Goal: Task Accomplishment & Management: Use online tool/utility

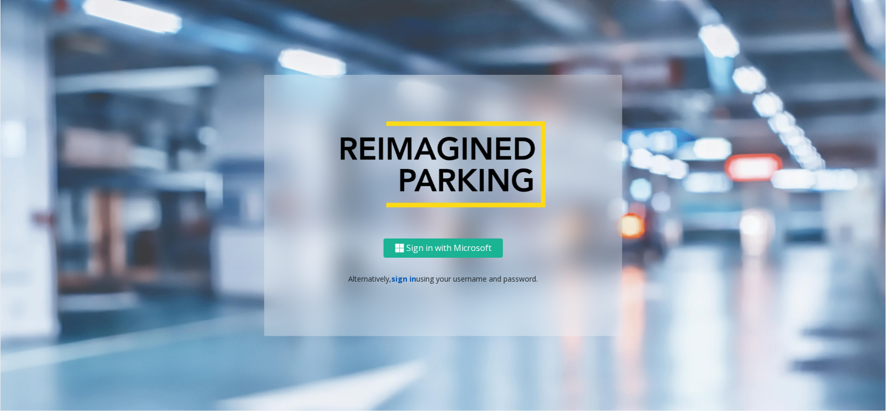
click at [407, 281] on link "sign in" at bounding box center [404, 279] width 25 height 10
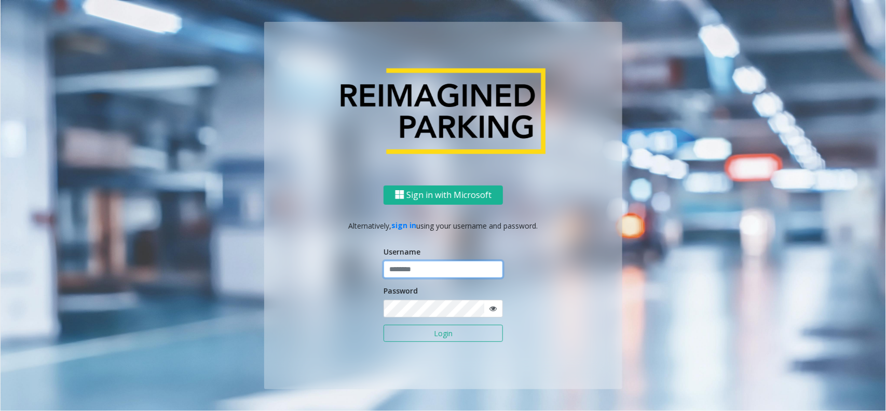
click at [412, 277] on input "text" at bounding box center [443, 270] width 119 height 18
type input "**********"
click at [424, 311] on button "Login" at bounding box center [443, 334] width 119 height 18
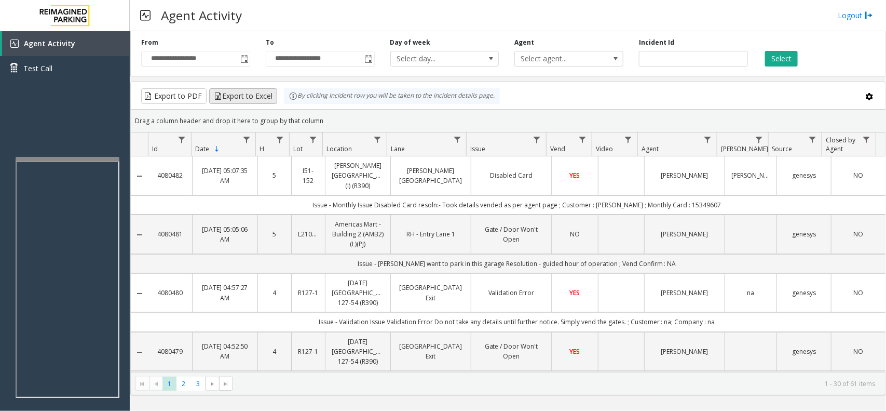
drag, startPoint x: 336, startPoint y: 126, endPoint x: 273, endPoint y: 92, distance: 71.6
click at [273, 92] on kendo-grid "Export to PDF Export to Excel By clicking Incident row you will be taken to the…" at bounding box center [508, 239] width 756 height 314
click at [320, 116] on div "Drag a column header and drop it here to group by that column" at bounding box center [508, 121] width 755 height 18
drag, startPoint x: 326, startPoint y: 120, endPoint x: 287, endPoint y: 103, distance: 42.1
click at [287, 103] on kendo-grid "Export to PDF Export to Excel By clicking Incident row you will be taken to the…" at bounding box center [508, 239] width 756 height 314
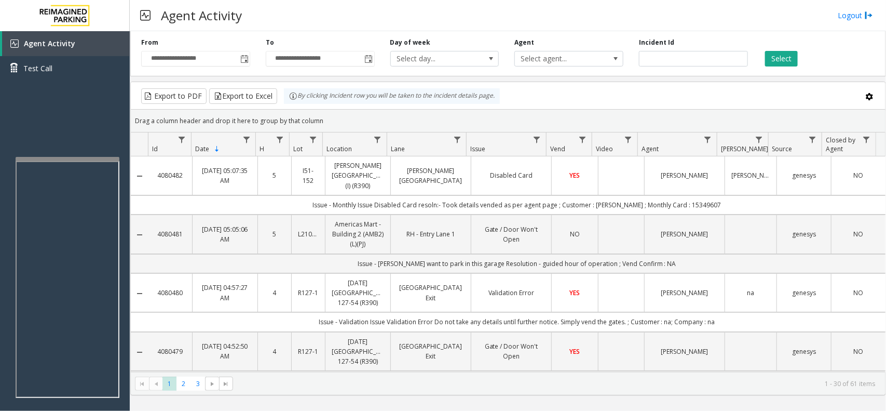
click at [326, 121] on div "Drag a column header and drop it here to group by that column" at bounding box center [508, 121] width 755 height 18
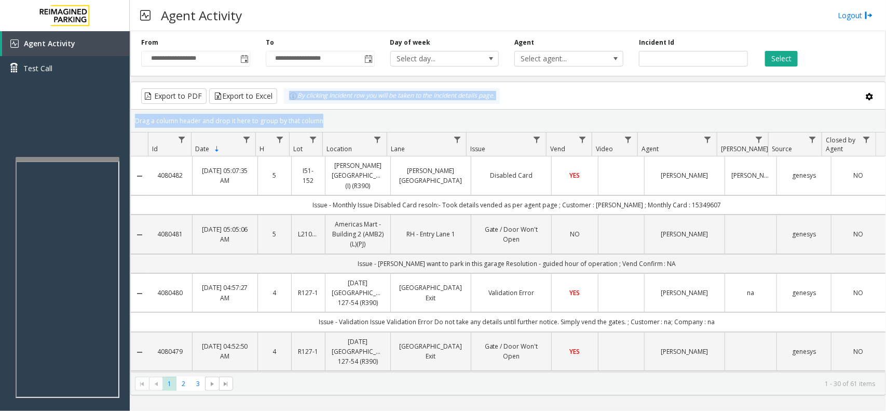
drag, startPoint x: 326, startPoint y: 121, endPoint x: 278, endPoint y: 105, distance: 49.9
click at [278, 105] on kendo-grid "Export to PDF Export to Excel By clicking Incident row you will be taken to the…" at bounding box center [508, 239] width 756 height 314
click at [328, 121] on div "Drag a column header and drop it here to group by that column" at bounding box center [508, 121] width 755 height 18
drag, startPoint x: 328, startPoint y: 121, endPoint x: 279, endPoint y: 104, distance: 51.1
click at [279, 104] on kendo-grid "Export to PDF Export to Excel By clicking Incident row you will be taken to the…" at bounding box center [508, 239] width 756 height 314
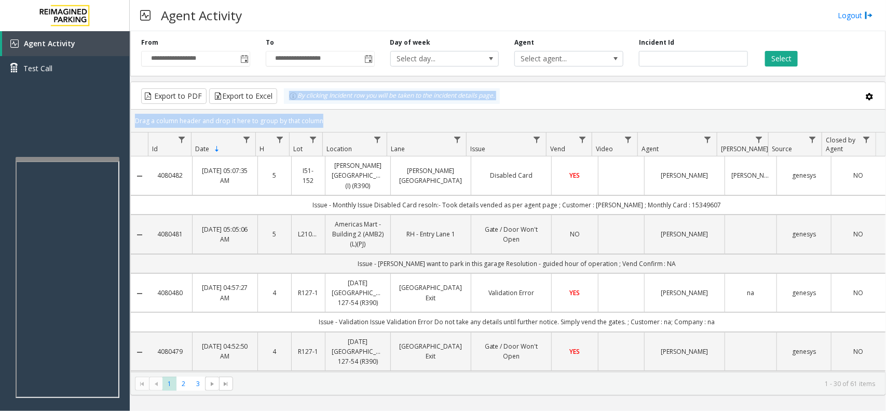
click at [329, 119] on div "Drag a column header and drop it here to group by that column" at bounding box center [508, 121] width 755 height 18
drag, startPoint x: 329, startPoint y: 119, endPoint x: 276, endPoint y: 104, distance: 55.1
click at [276, 104] on kendo-grid "Export to PDF Export to Excel By clicking Incident row you will be taken to the…" at bounding box center [508, 239] width 756 height 314
click at [327, 118] on div "Drag a column header and drop it here to group by that column" at bounding box center [508, 121] width 755 height 18
click at [328, 121] on div "Drag a column header and drop it here to group by that column" at bounding box center [508, 121] width 755 height 18
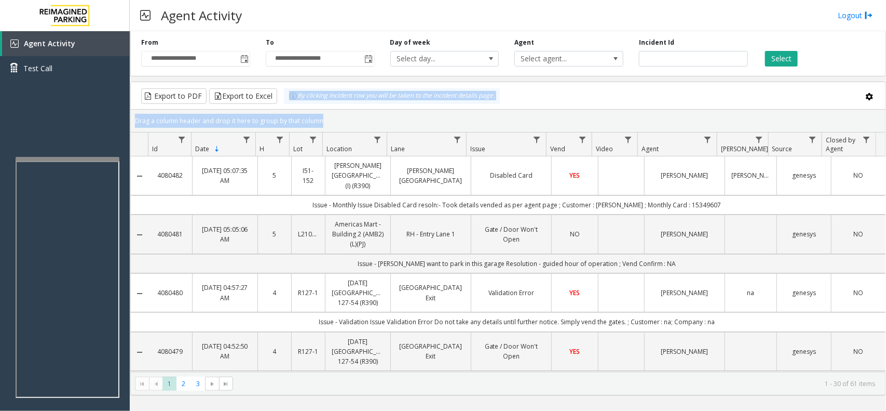
drag, startPoint x: 328, startPoint y: 121, endPoint x: 294, endPoint y: 105, distance: 37.2
click at [294, 105] on kendo-grid "Export to PDF Export to Excel By clicking Incident row you will be taken to the…" at bounding box center [508, 239] width 756 height 314
click at [339, 120] on div "Drag a column header and drop it here to group by that column" at bounding box center [508, 121] width 755 height 18
drag, startPoint x: 338, startPoint y: 122, endPoint x: 271, endPoint y: 102, distance: 69.3
click at [271, 102] on kendo-grid "Export to PDF Export to Excel By clicking Incident row you will be taken to the…" at bounding box center [508, 239] width 756 height 314
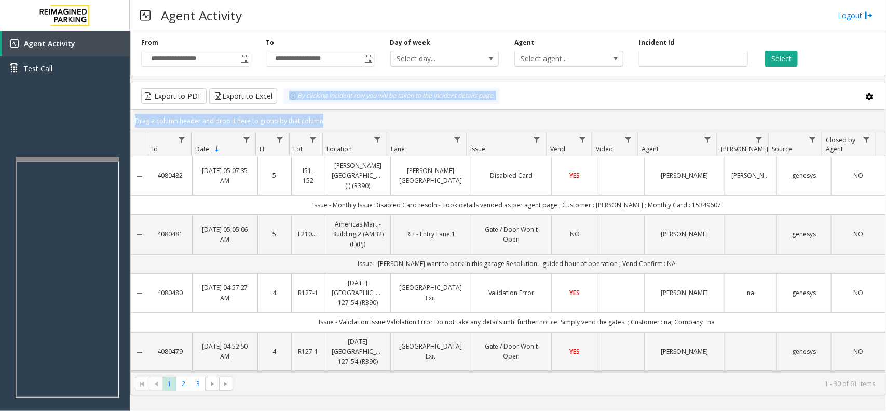
click at [341, 118] on div "Drag a column header and drop it here to group by that column" at bounding box center [508, 121] width 755 height 18
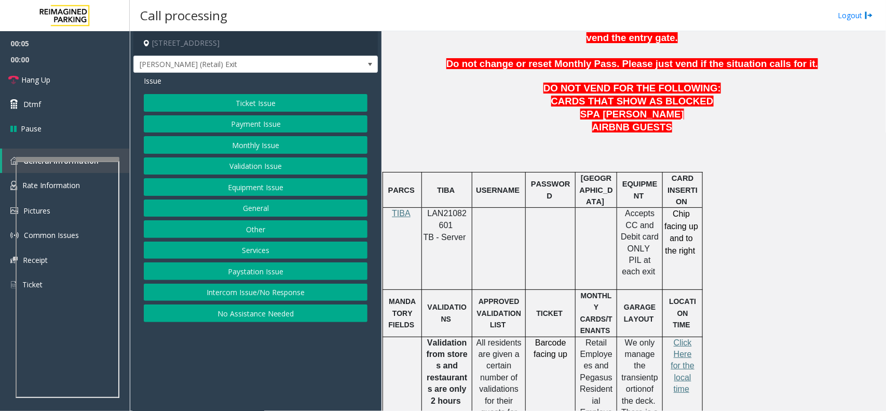
scroll to position [519, 0]
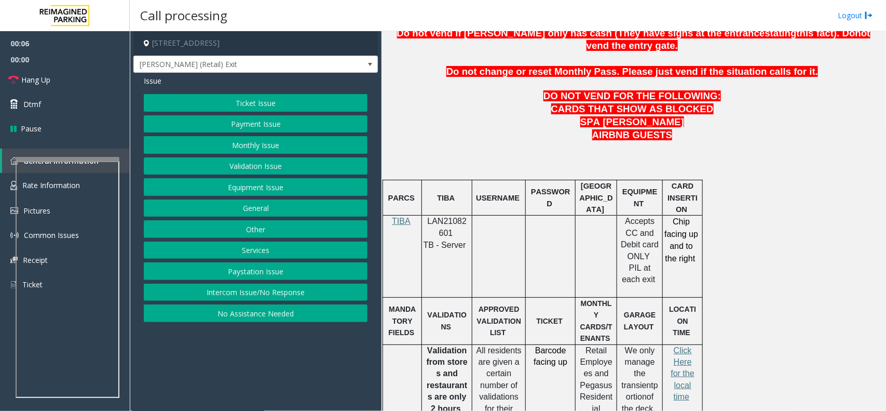
click at [460, 217] on span "LAN21082601" at bounding box center [447, 227] width 39 height 20
drag, startPoint x: 460, startPoint y: 191, endPoint x: 422, endPoint y: 66, distance: 130.3
click at [422, 90] on p "DO NOT VEND FOR THE FOLLOWING:" at bounding box center [633, 96] width 497 height 13
click at [461, 217] on span "LAN21082601" at bounding box center [447, 227] width 39 height 20
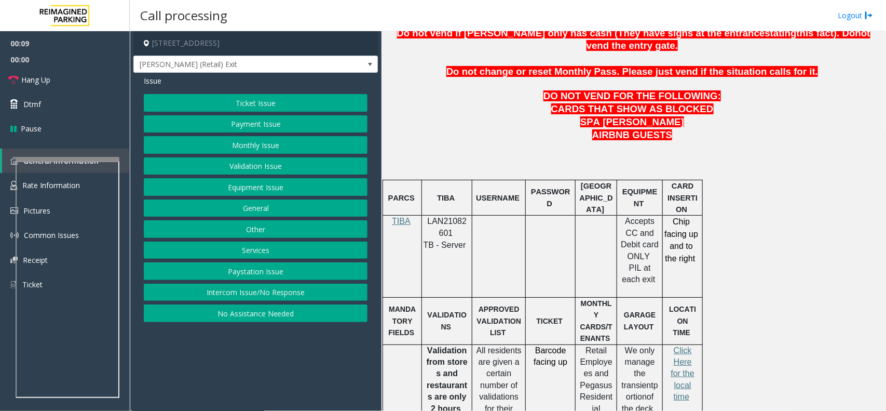
click at [461, 217] on span "LAN21082601" at bounding box center [447, 227] width 39 height 20
copy p "LAN21082601"
drag, startPoint x: 391, startPoint y: 165, endPoint x: 715, endPoint y: 196, distance: 325.5
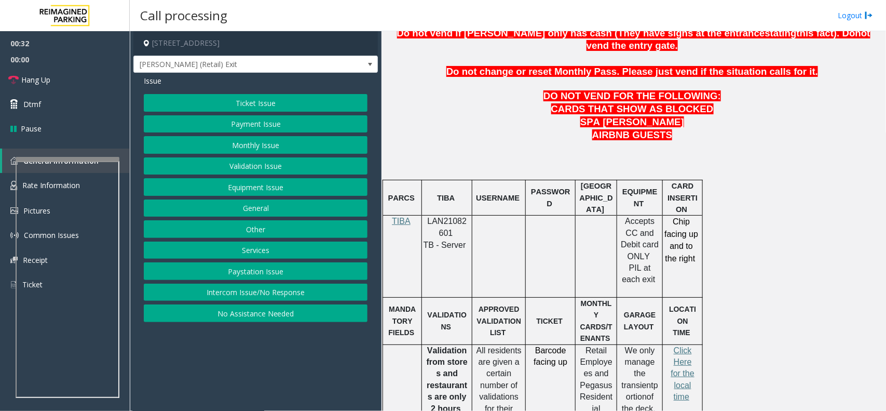
click at [522, 221] on td at bounding box center [499, 256] width 53 height 82
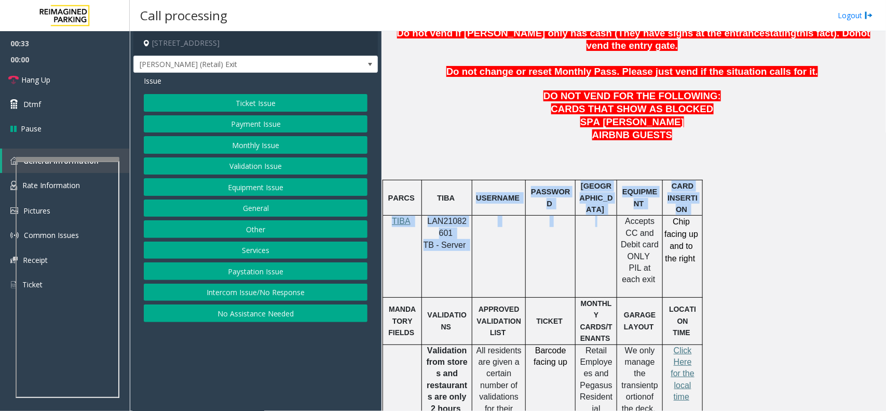
drag, startPoint x: 479, startPoint y: 180, endPoint x: 660, endPoint y: 195, distance: 182.4
click at [469, 224] on div "LAN21082601 TB - Server" at bounding box center [447, 232] width 50 height 35
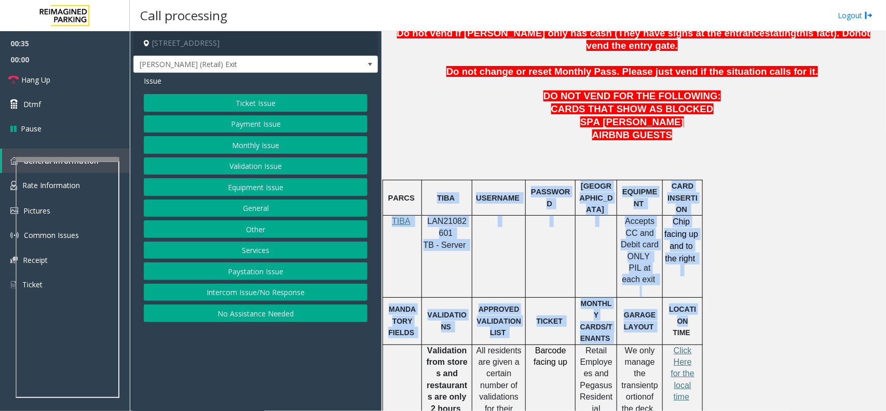
drag, startPoint x: 434, startPoint y: 173, endPoint x: 698, endPoint y: 265, distance: 280.0
click at [544, 228] on td at bounding box center [551, 256] width 50 height 82
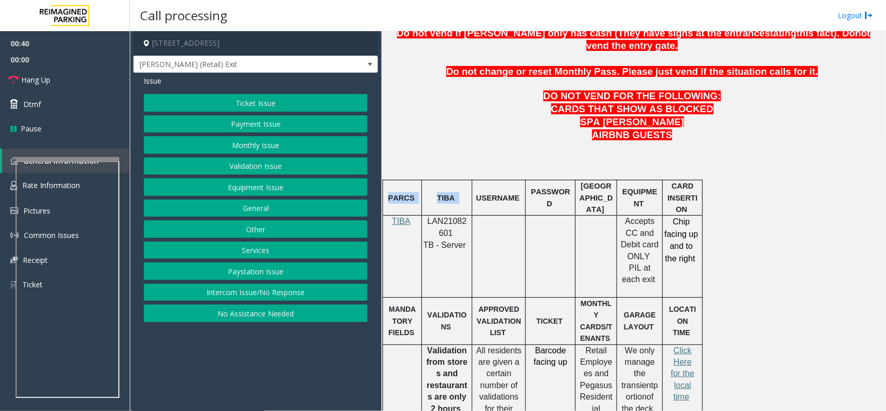
drag, startPoint x: 477, startPoint y: 169, endPoint x: 716, endPoint y: 253, distance: 253.4
click at [695, 253] on td "Chip facing up and to the right" at bounding box center [683, 256] width 40 height 82
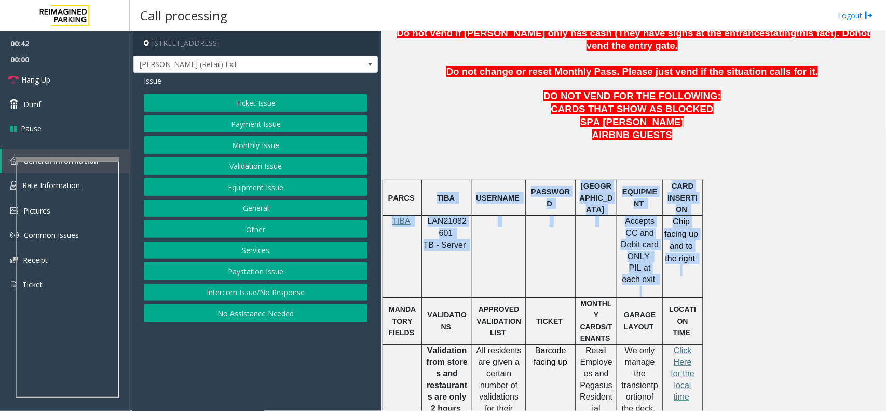
drag, startPoint x: 695, startPoint y: 246, endPoint x: 413, endPoint y: 162, distance: 293.6
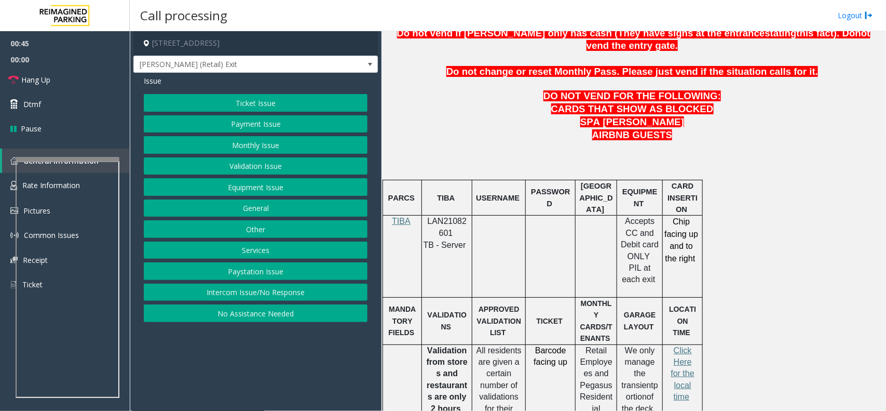
click at [392, 194] on span "PARCS" at bounding box center [401, 198] width 26 height 8
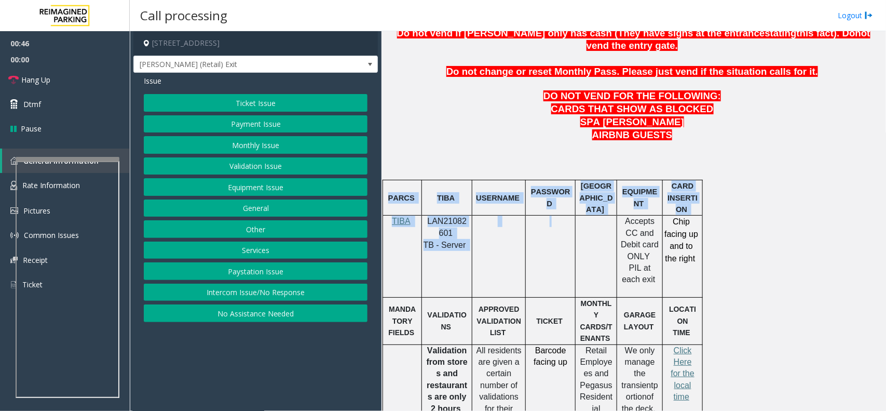
drag, startPoint x: 390, startPoint y: 170, endPoint x: 593, endPoint y: 223, distance: 209.8
click at [523, 221] on td at bounding box center [499, 256] width 53 height 82
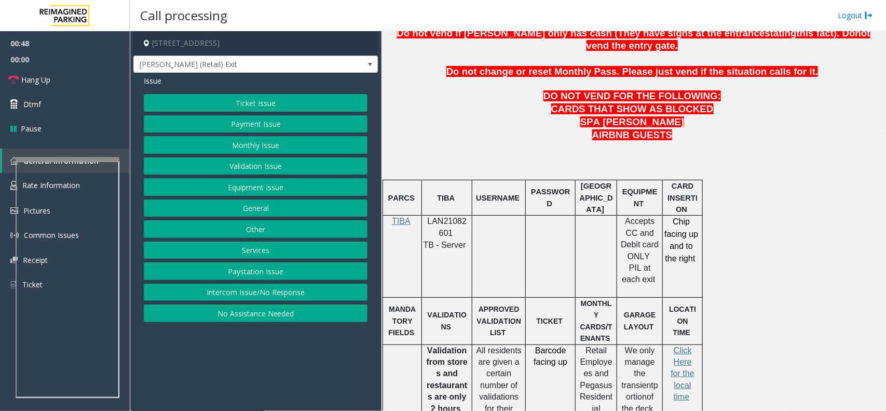
click at [276, 195] on button "Equipment Issue" at bounding box center [256, 187] width 224 height 18
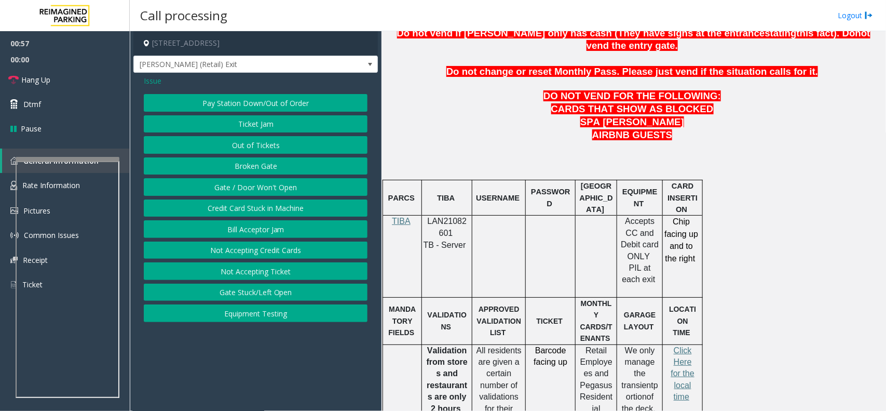
drag, startPoint x: 388, startPoint y: 172, endPoint x: 706, endPoint y: 232, distance: 323.7
click at [691, 248] on p "Chip facing up and to the right" at bounding box center [681, 245] width 35 height 61
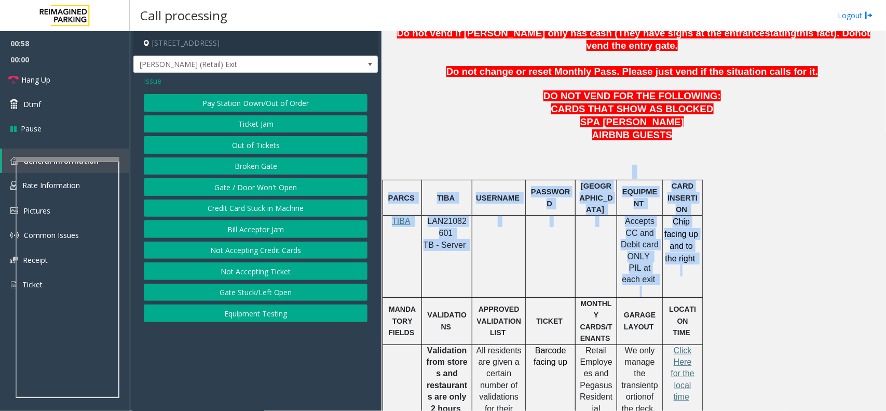
drag, startPoint x: 694, startPoint y: 244, endPoint x: 457, endPoint y: 150, distance: 254.5
click at [396, 180] on td "PARCS" at bounding box center [402, 197] width 39 height 35
drag, startPoint x: 387, startPoint y: 171, endPoint x: 653, endPoint y: 247, distance: 275.9
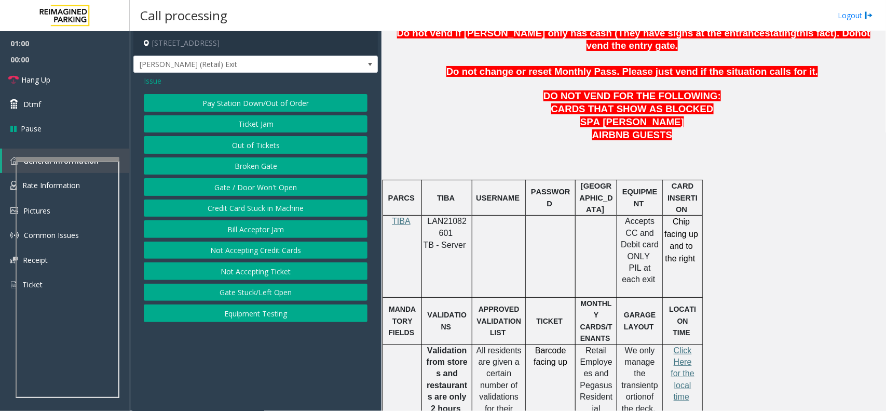
click at [682, 266] on span at bounding box center [682, 270] width 2 height 9
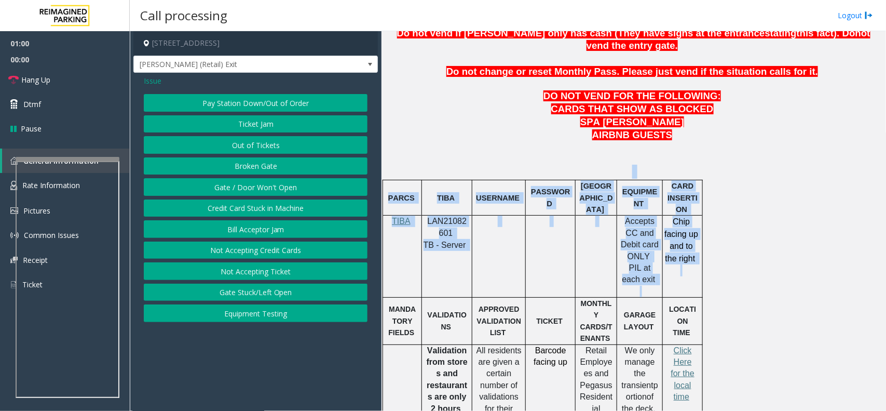
drag, startPoint x: 700, startPoint y: 244, endPoint x: 416, endPoint y: 151, distance: 299.0
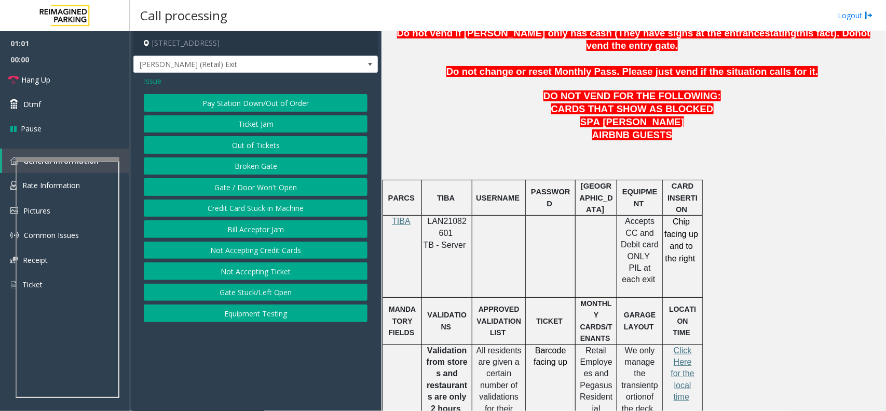
click at [466, 153] on p at bounding box center [633, 158] width 497 height 11
click at [284, 192] on button "Gate / Door Won't Open" at bounding box center [256, 187] width 224 height 18
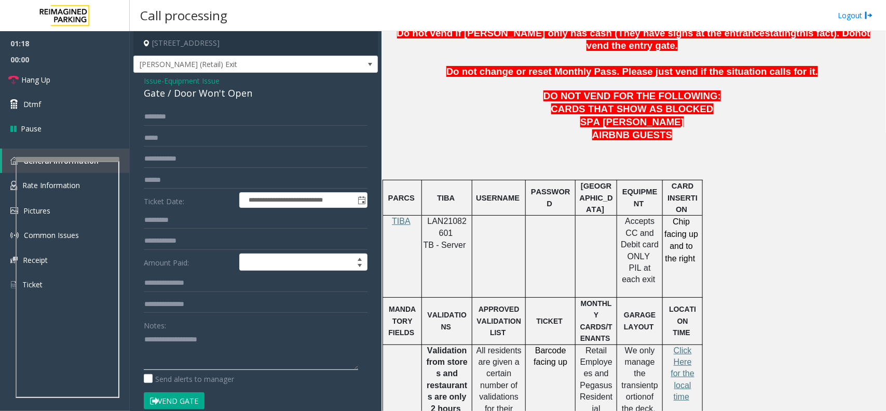
click at [183, 311] on textarea at bounding box center [251, 350] width 214 height 39
click at [91, 89] on link "Hang Up" at bounding box center [65, 80] width 130 height 24
click at [195, 311] on textarea at bounding box center [251, 350] width 214 height 39
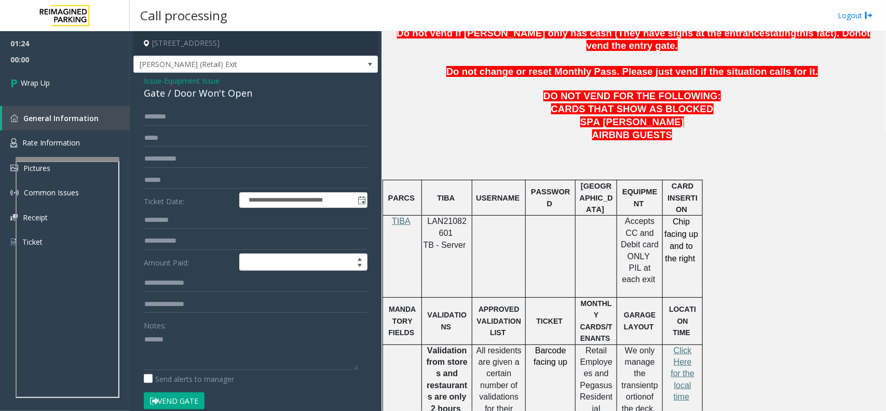
click at [231, 97] on div "Gate / Door Won't Open" at bounding box center [256, 93] width 224 height 14
copy div "Gate / Door Won't Open"
click at [232, 311] on textarea at bounding box center [251, 350] width 214 height 39
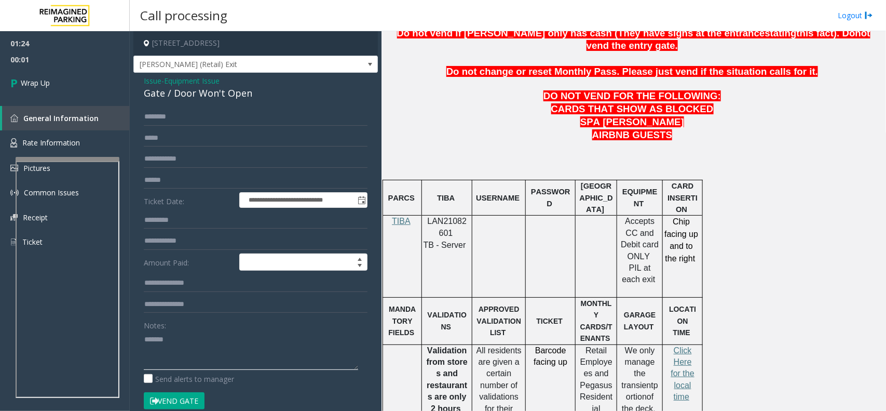
paste textarea "**********"
type textarea "**********"
click at [55, 55] on span "00:23" at bounding box center [65, 59] width 130 height 16
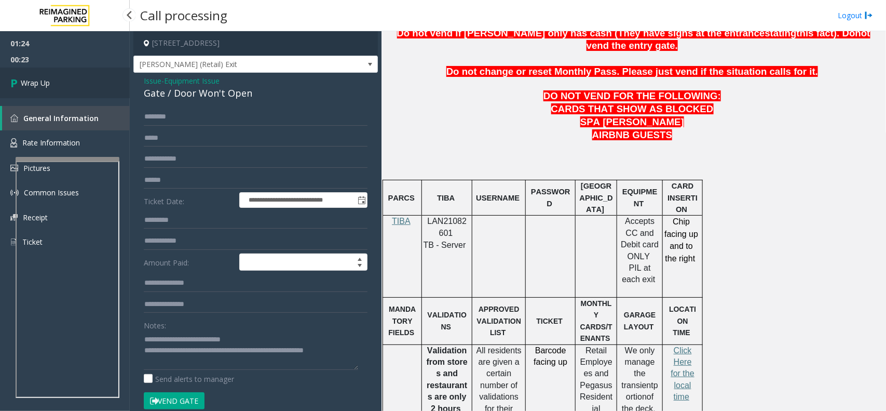
click at [50, 76] on link "Wrap Up" at bounding box center [65, 83] width 130 height 31
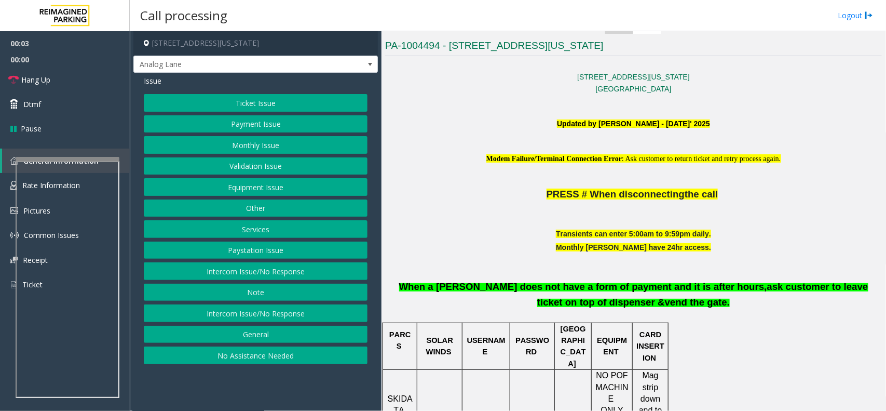
scroll to position [325, 0]
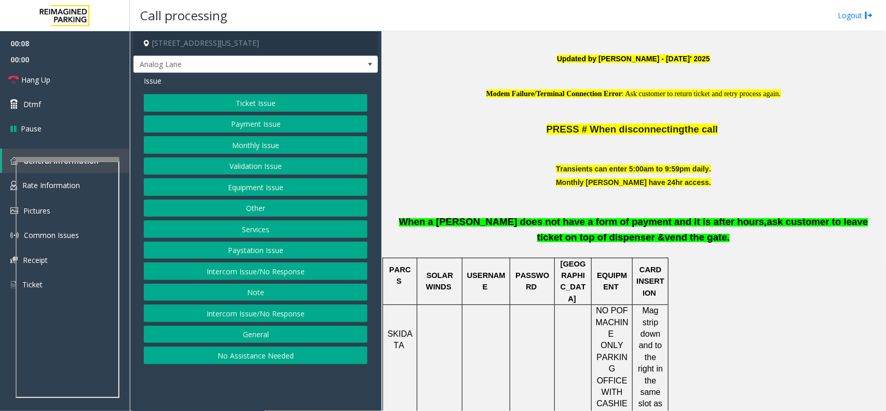
drag, startPoint x: 387, startPoint y: 220, endPoint x: 698, endPoint y: 238, distance: 312.1
click at [698, 238] on p "When a [PERSON_NAME] does not have a form of payment and it is after hours, ask…" at bounding box center [633, 224] width 497 height 43
click at [686, 244] on p "When a [PERSON_NAME] does not have a form of payment and it is after hours, ask…" at bounding box center [633, 224] width 497 height 43
drag, startPoint x: 668, startPoint y: 241, endPoint x: 553, endPoint y: 195, distance: 124.4
click at [553, 195] on div "Transients can enter 5:00am to 9:59pm daily. Monthly [PERSON_NAME] have 24hr ac…" at bounding box center [633, 209] width 497 height 93
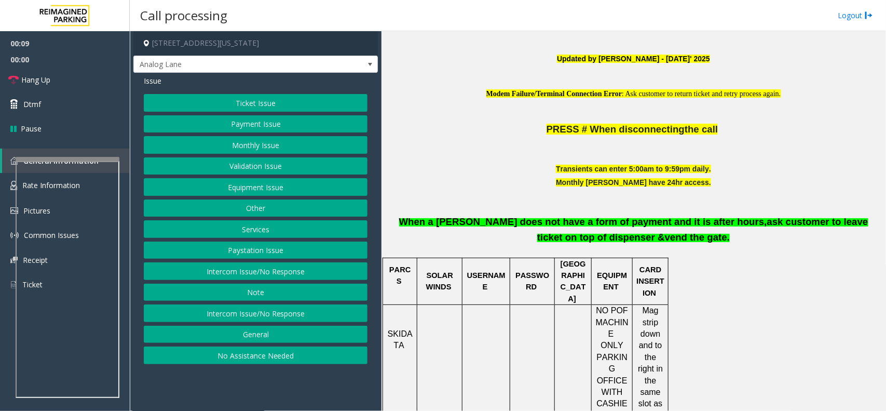
click at [553, 195] on p at bounding box center [633, 195] width 497 height 11
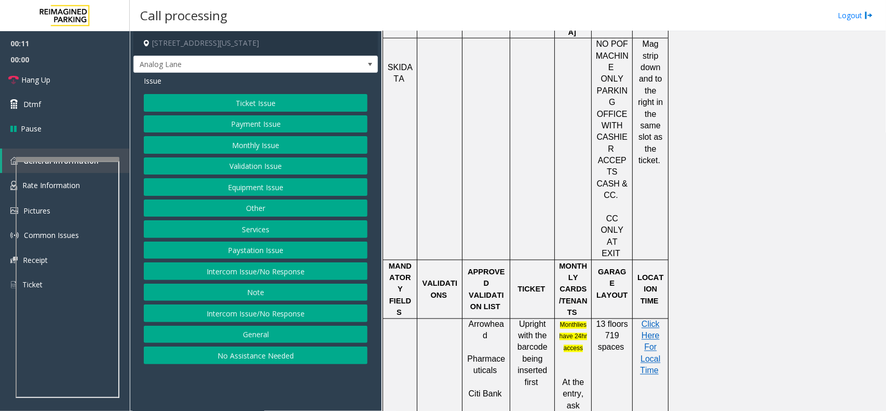
scroll to position [649, 0]
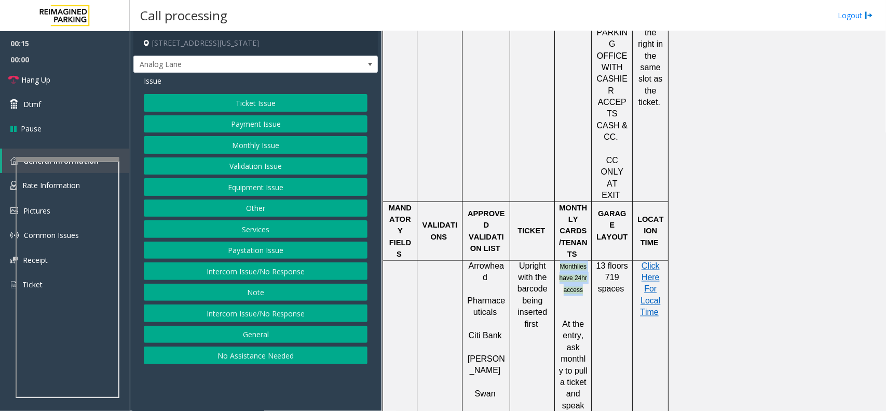
drag, startPoint x: 559, startPoint y: 185, endPoint x: 582, endPoint y: 221, distance: 42.5
click at [585, 295] on p at bounding box center [573, 301] width 29 height 12
drag, startPoint x: 586, startPoint y: 217, endPoint x: 569, endPoint y: 183, distance: 38.3
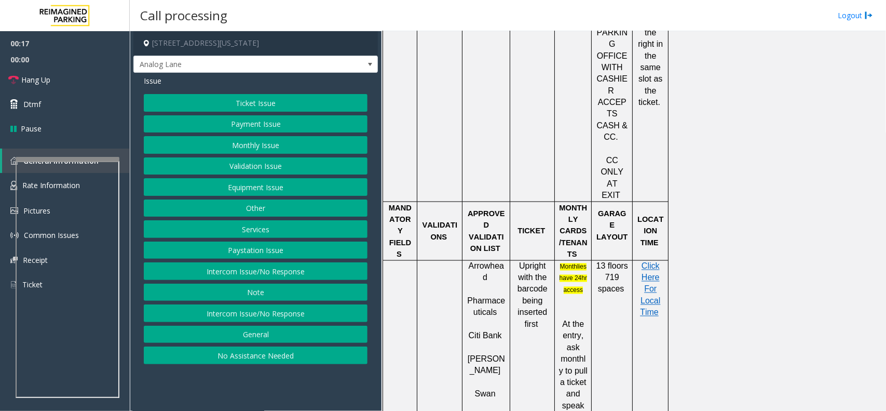
click at [505, 102] on td at bounding box center [487, 90] width 48 height 221
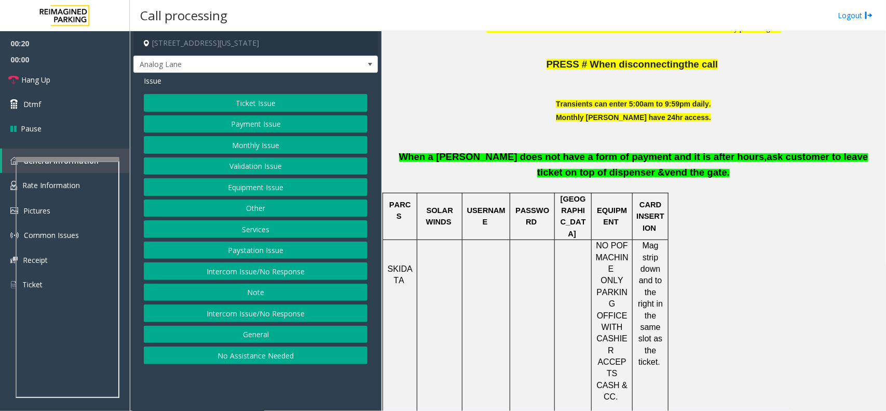
drag, startPoint x: 676, startPoint y: 180, endPoint x: 530, endPoint y: 132, distance: 153.9
click at [530, 132] on div "Transients can enter 5:00am to 9:59pm daily. Monthly [PERSON_NAME] have 24hr ac…" at bounding box center [633, 144] width 497 height 93
drag, startPoint x: 671, startPoint y: 179, endPoint x: 560, endPoint y: 144, distance: 116.6
click at [561, 144] on p "When a [PERSON_NAME] does not have a form of payment and it is after hours, ask…" at bounding box center [633, 159] width 497 height 43
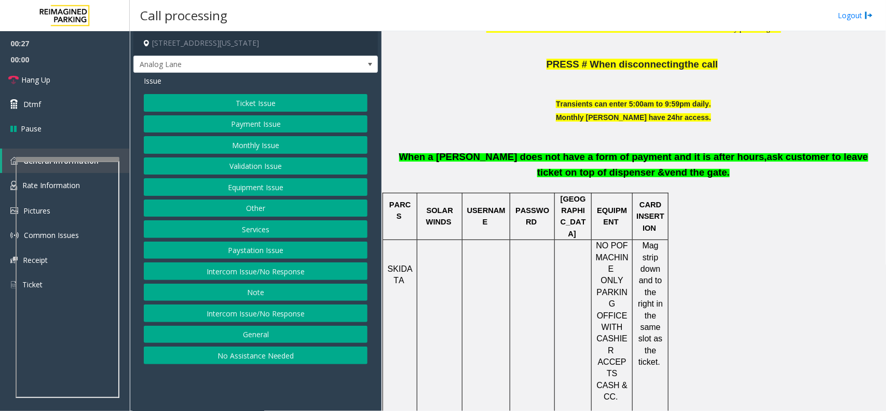
click at [559, 143] on p "When a [PERSON_NAME] does not have a form of payment and it is after hours, ask…" at bounding box center [633, 159] width 497 height 43
drag, startPoint x: 672, startPoint y: 176, endPoint x: 572, endPoint y: 142, distance: 105.7
click at [572, 142] on p "When a [PERSON_NAME] does not have a form of payment and it is after hours, ask…" at bounding box center [633, 159] width 497 height 43
click at [574, 139] on p "When a [PERSON_NAME] does not have a form of payment and it is after hours, ask…" at bounding box center [633, 159] width 497 height 43
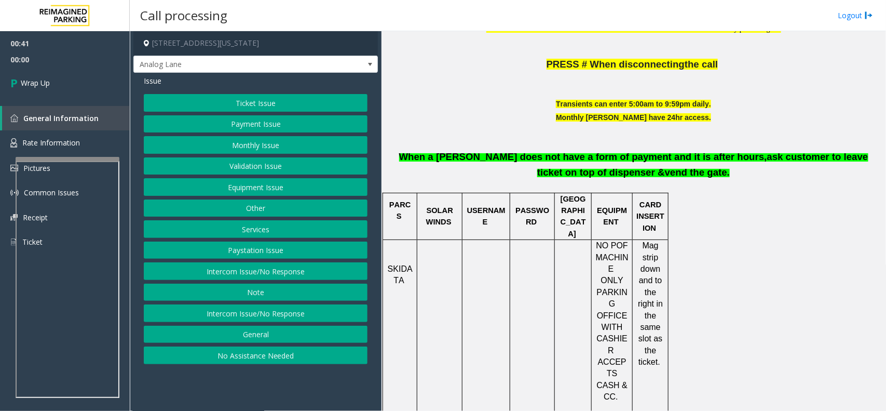
click at [268, 127] on button "Payment Issue" at bounding box center [256, 124] width 224 height 18
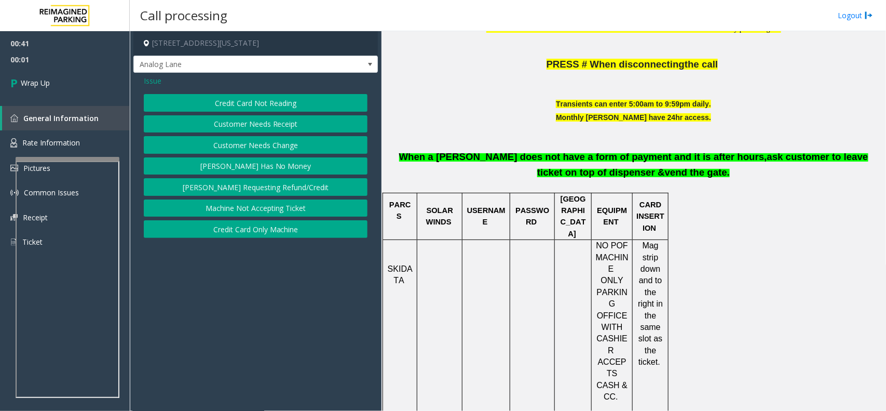
click at [281, 105] on button "Credit Card Not Reading" at bounding box center [256, 103] width 224 height 18
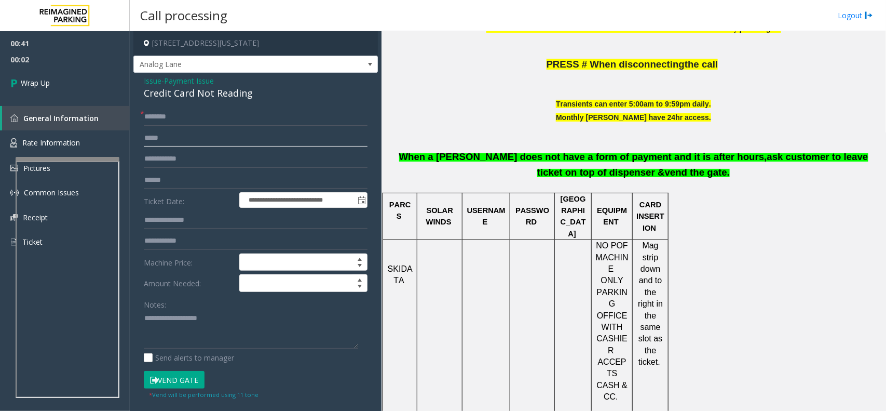
click at [174, 130] on input "text" at bounding box center [256, 138] width 224 height 18
click at [174, 120] on input "text" at bounding box center [256, 117] width 224 height 18
type input "**"
click at [188, 311] on textarea at bounding box center [251, 329] width 214 height 39
click at [209, 93] on div "Credit Card Not Reading" at bounding box center [256, 93] width 224 height 14
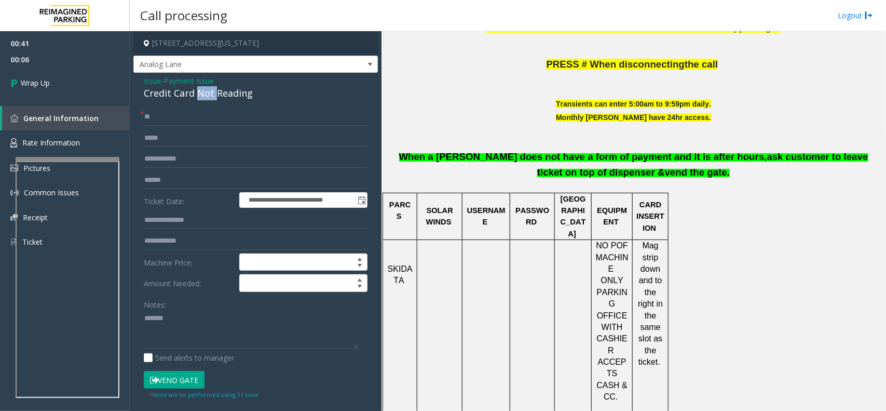
click at [209, 93] on div "Credit Card Not Reading" at bounding box center [256, 93] width 224 height 14
click at [195, 311] on textarea at bounding box center [251, 329] width 214 height 39
paste textarea "**********"
click at [221, 97] on div "Credit Card Not Reading" at bounding box center [256, 93] width 224 height 14
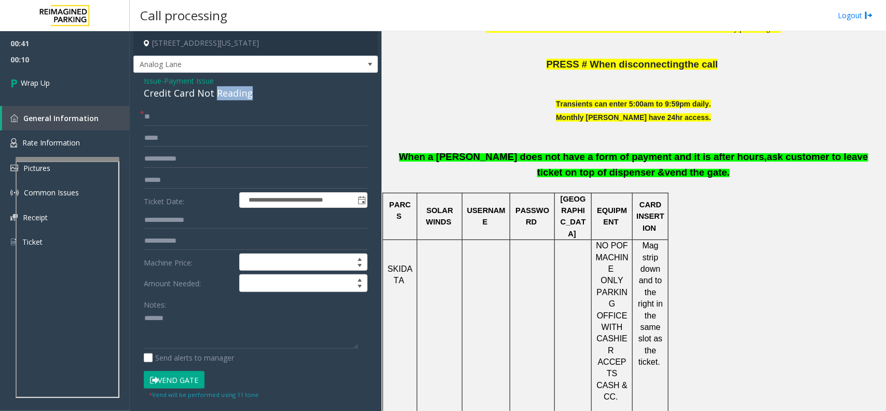
click at [221, 97] on div "Credit Card Not Reading" at bounding box center [256, 93] width 224 height 14
copy div "Credit Card Not Reading"
click at [239, 311] on textarea at bounding box center [251, 329] width 214 height 39
paste textarea "**********"
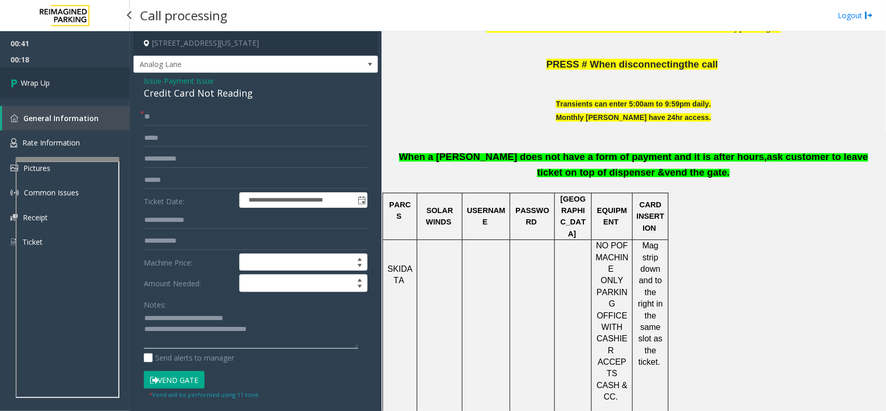
type textarea "**********"
click at [45, 92] on link "Wrap Up" at bounding box center [65, 83] width 130 height 31
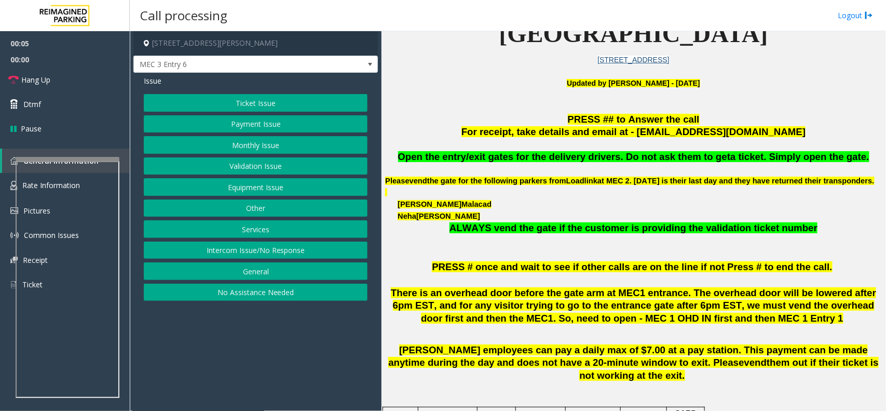
scroll to position [195, 0]
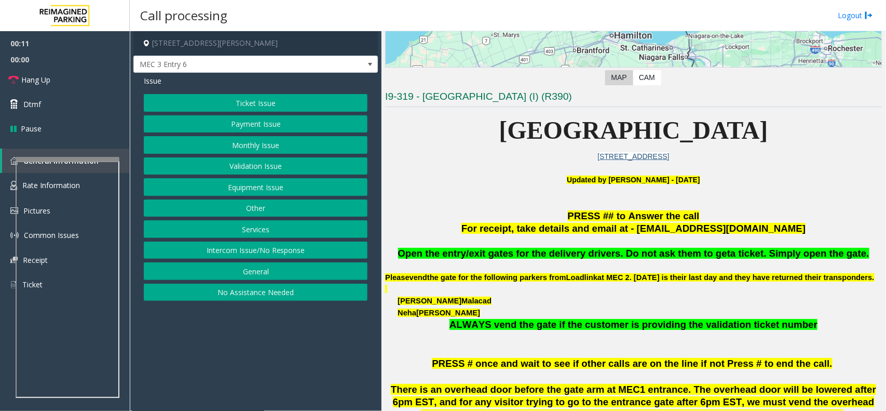
drag, startPoint x: 454, startPoint y: 136, endPoint x: 788, endPoint y: 137, distance: 333.4
click at [709, 137] on p "[GEOGRAPHIC_DATA]" at bounding box center [633, 131] width 497 height 40
click at [709, 137] on span "[GEOGRAPHIC_DATA]" at bounding box center [634, 130] width 269 height 28
drag, startPoint x: 788, startPoint y: 137, endPoint x: 465, endPoint y: 134, distance: 323.0
click at [466, 135] on p "[GEOGRAPHIC_DATA]" at bounding box center [633, 131] width 497 height 40
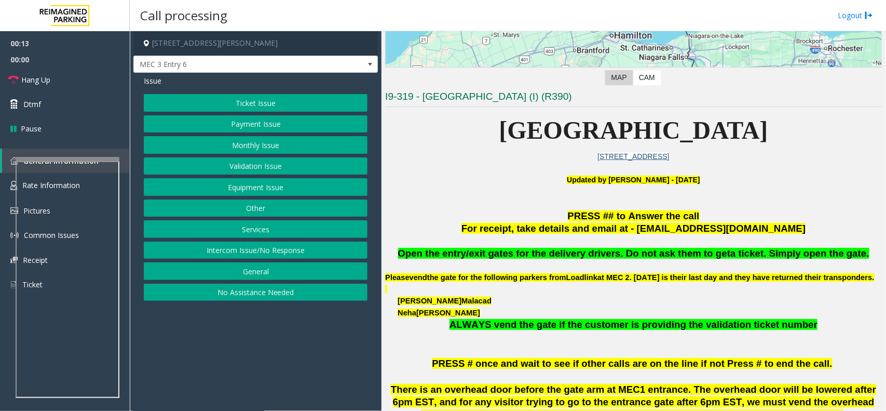
click at [464, 133] on p "[GEOGRAPHIC_DATA]" at bounding box center [633, 131] width 497 height 40
click at [228, 193] on button "Equipment Issue" at bounding box center [256, 187] width 224 height 18
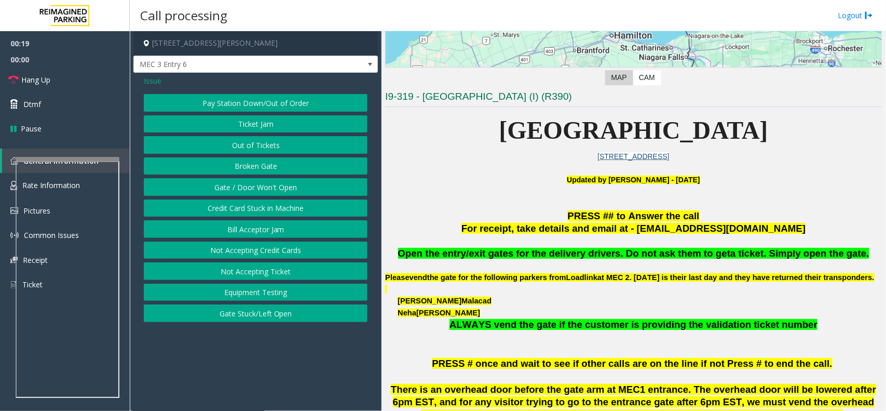
click at [269, 148] on button "Out of Tickets" at bounding box center [256, 145] width 224 height 18
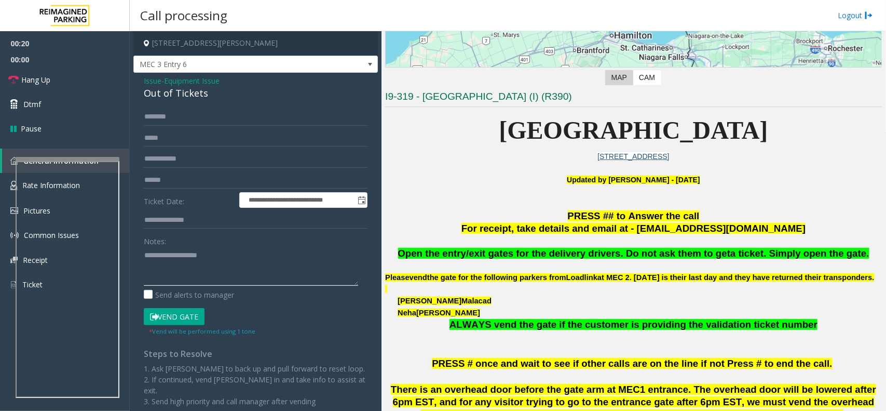
click at [209, 258] on textarea at bounding box center [251, 266] width 214 height 39
click at [190, 86] on div "Out of Tickets" at bounding box center [256, 93] width 224 height 14
click at [193, 95] on div "Out of Tickets" at bounding box center [256, 93] width 224 height 14
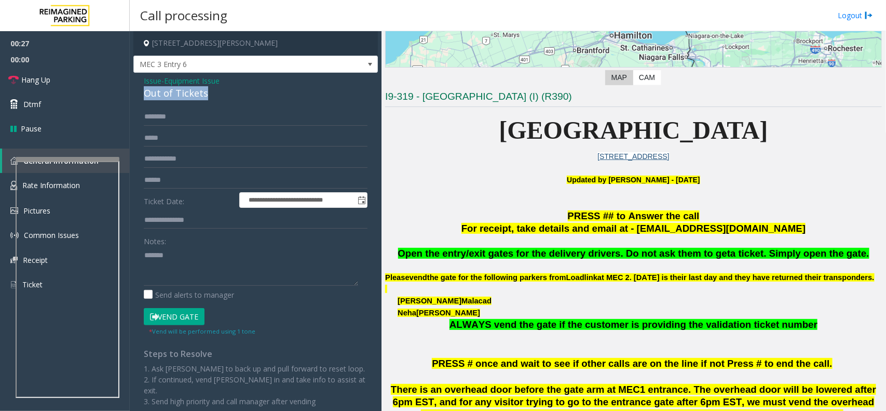
copy div "Out of Tickets"
click at [226, 263] on textarea at bounding box center [251, 266] width 214 height 39
paste textarea "**********"
click at [188, 311] on button "Vend Gate" at bounding box center [174, 317] width 61 height 18
click at [195, 278] on textarea at bounding box center [251, 266] width 214 height 39
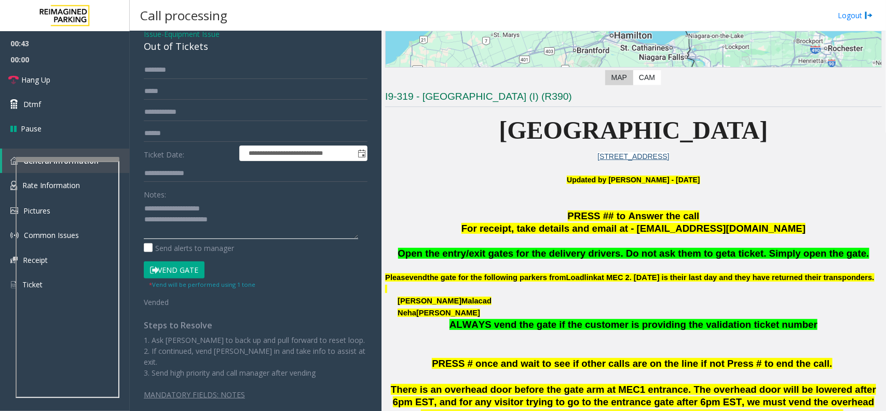
scroll to position [0, 0]
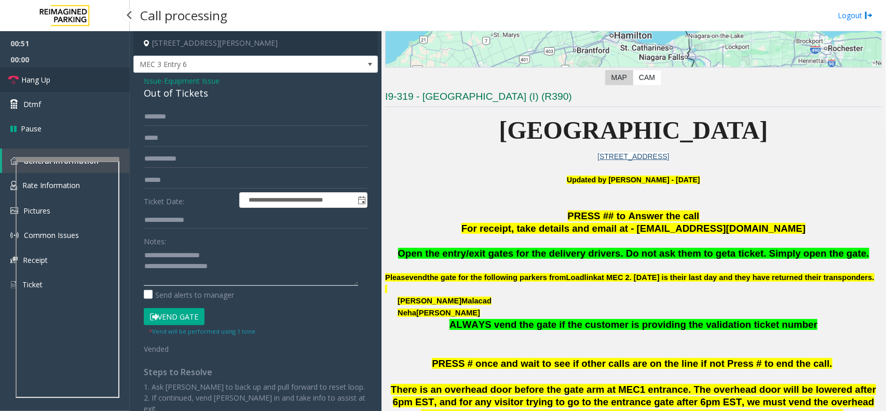
type textarea "**********"
click at [61, 82] on link "Hang Up" at bounding box center [65, 80] width 130 height 24
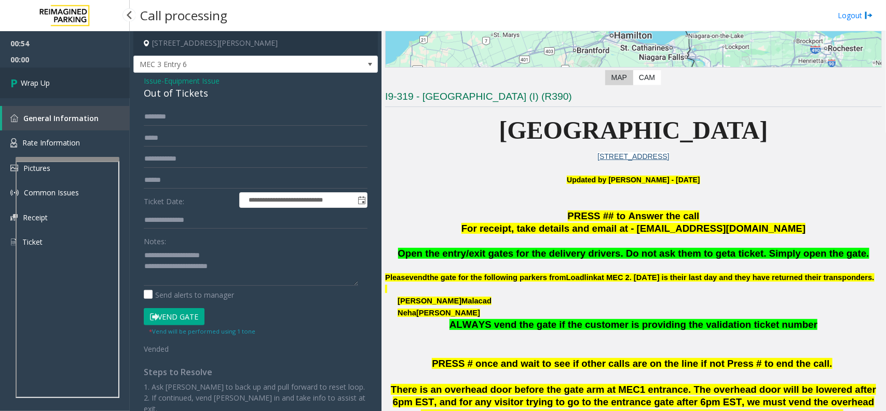
click at [61, 82] on link "Wrap Up" at bounding box center [65, 83] width 130 height 31
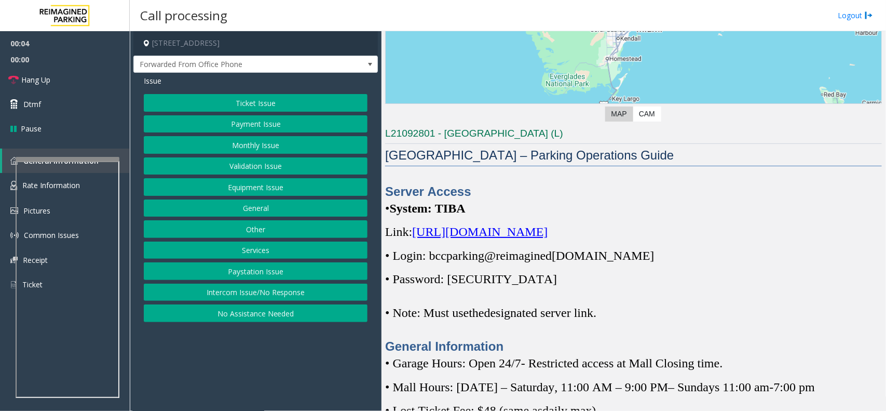
scroll to position [195, 0]
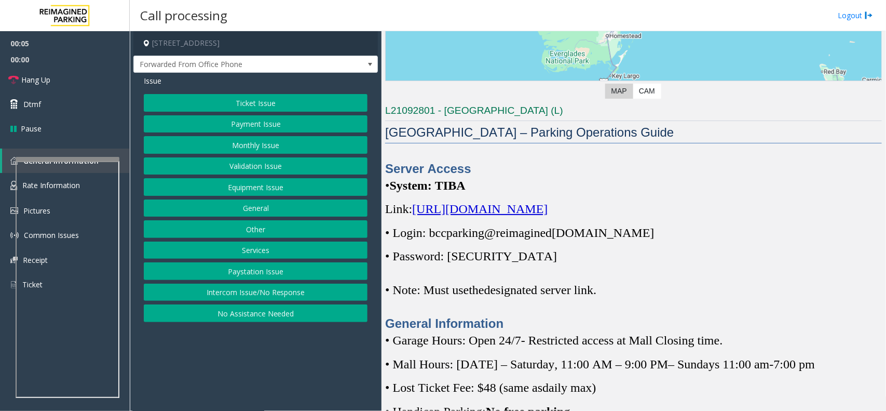
click at [548, 209] on span "[URL][DOMAIN_NAME]" at bounding box center [480, 209] width 136 height 14
drag, startPoint x: 631, startPoint y: 233, endPoint x: 431, endPoint y: 224, distance: 200.6
click at [431, 224] on div "Server Access • System: TIBA Link: [URL][DOMAIN_NAME] • Login: bccparking@re im…" at bounding box center [633, 246] width 497 height 172
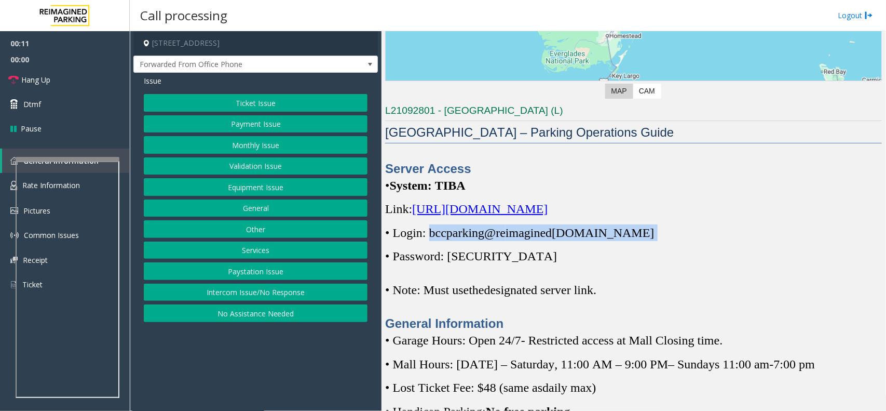
copy p "bccparking@re imagined [DOMAIN_NAME]"
click at [276, 290] on button "Intercom Issue/No Response" at bounding box center [256, 293] width 224 height 18
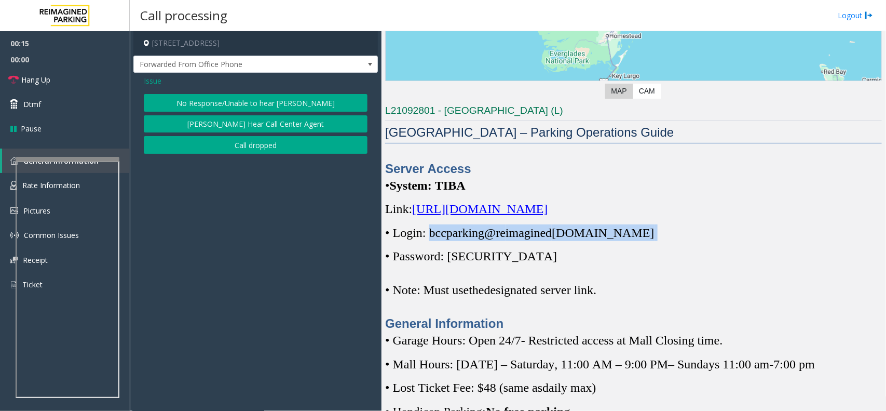
click at [254, 102] on button "No Response/Unable to hear [PERSON_NAME]" at bounding box center [256, 103] width 224 height 18
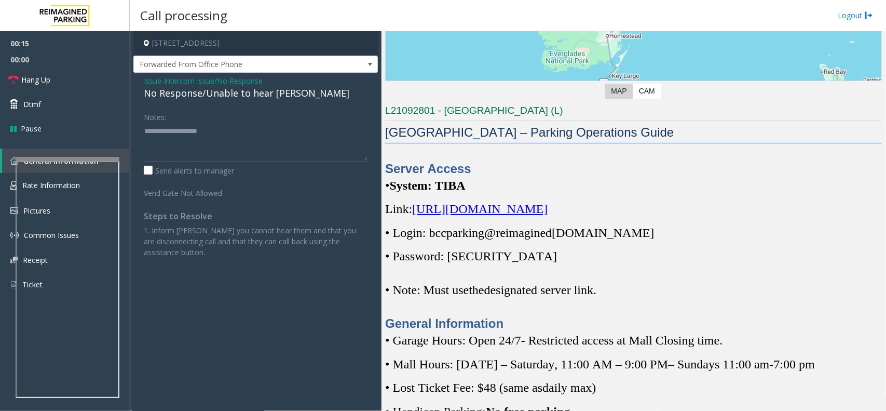
click at [254, 95] on div "No Response/Unable to hear [PERSON_NAME]" at bounding box center [256, 93] width 224 height 14
click at [255, 95] on div "No Response/Unable to hear [PERSON_NAME]" at bounding box center [256, 93] width 224 height 14
click at [301, 123] on textarea at bounding box center [256, 142] width 224 height 39
type textarea "**********"
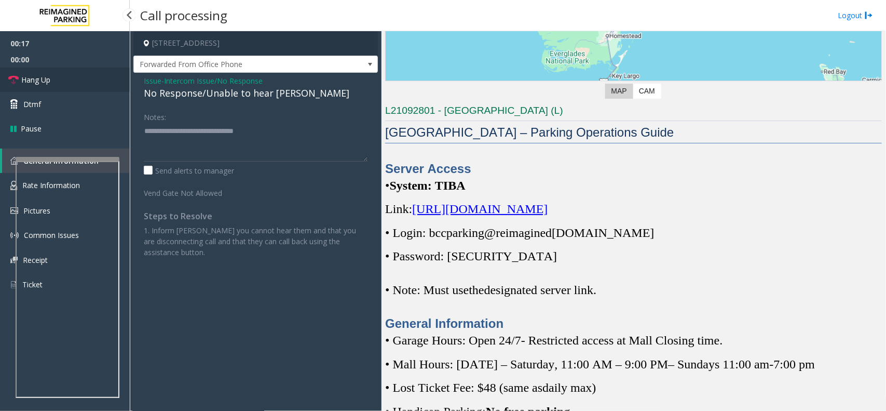
click at [88, 89] on link "Hang Up" at bounding box center [65, 80] width 130 height 24
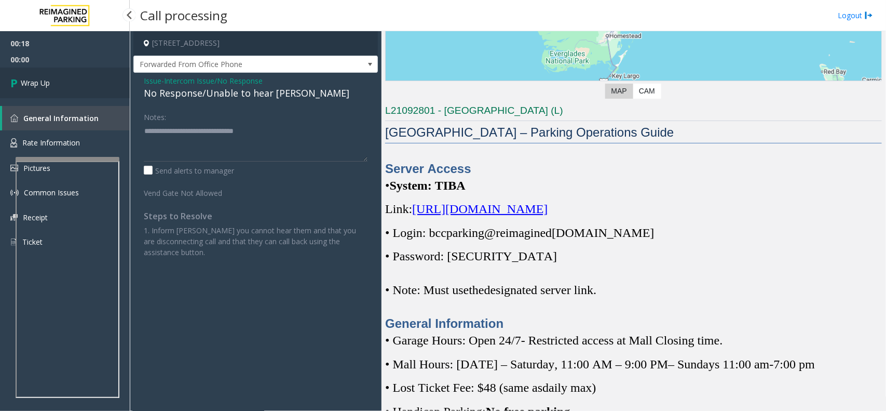
click at [88, 89] on link "Wrap Up" at bounding box center [65, 83] width 130 height 31
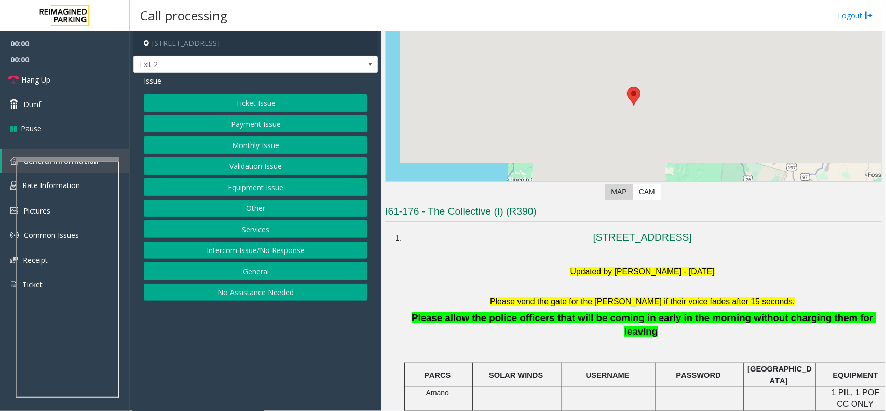
scroll to position [195, 0]
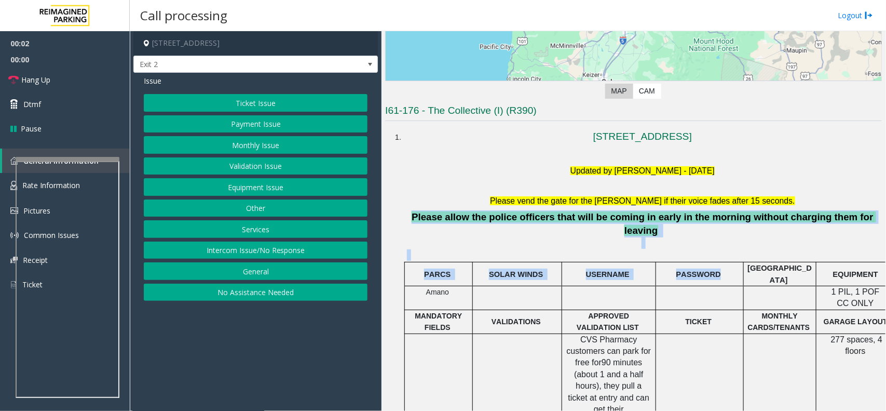
drag, startPoint x: 420, startPoint y: 214, endPoint x: 717, endPoint y: 257, distance: 300.0
click at [709, 270] on span "PASSWORD" at bounding box center [699, 274] width 45 height 8
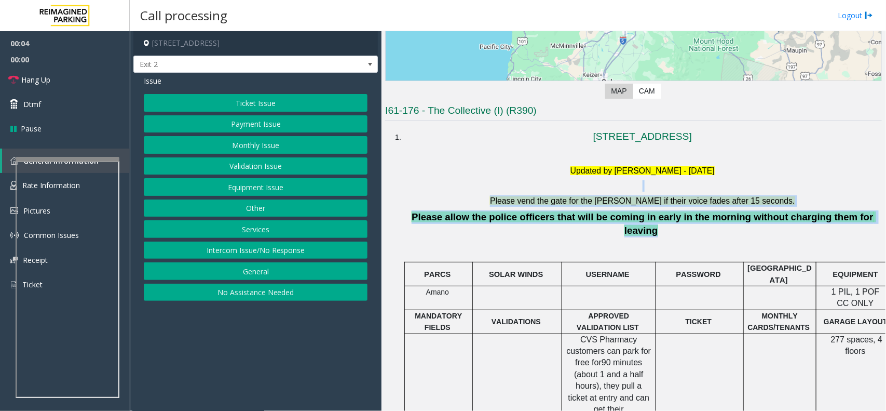
drag, startPoint x: 854, startPoint y: 219, endPoint x: 500, endPoint y: 193, distance: 355.1
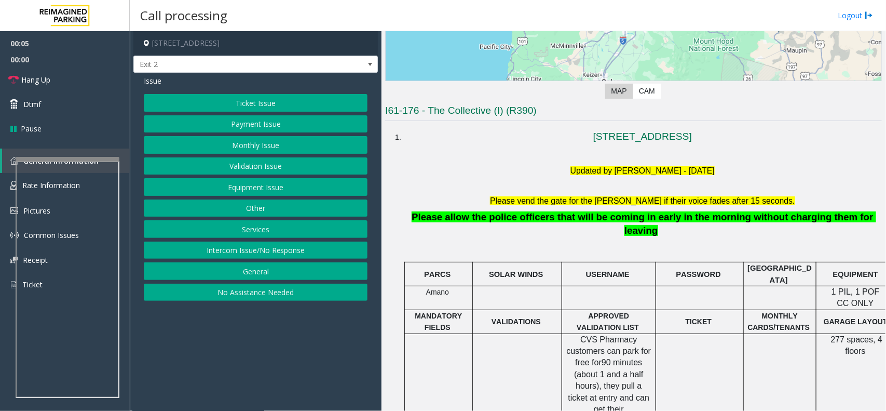
click at [482, 190] on h5 at bounding box center [642, 185] width 471 height 11
click at [266, 103] on button "Ticket Issue" at bounding box center [256, 103] width 224 height 18
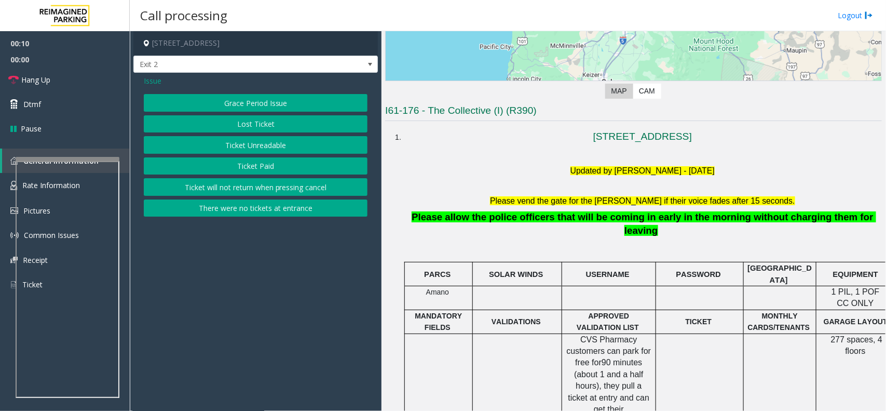
click at [152, 82] on span "Issue" at bounding box center [153, 80] width 18 height 11
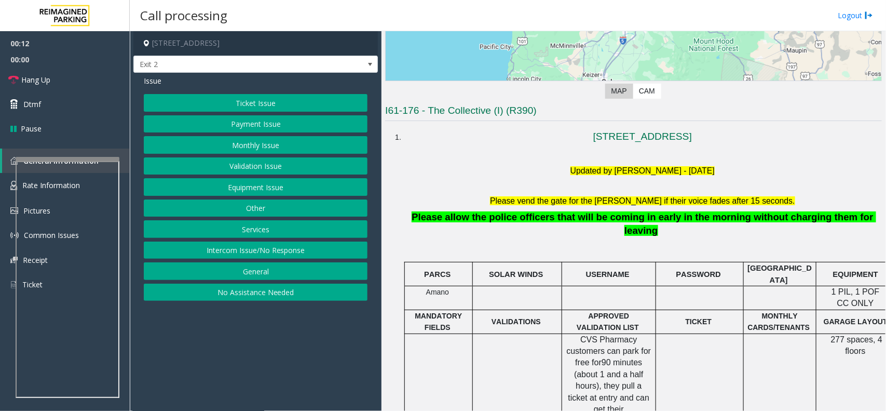
click at [273, 193] on button "Equipment Issue" at bounding box center [256, 187] width 224 height 18
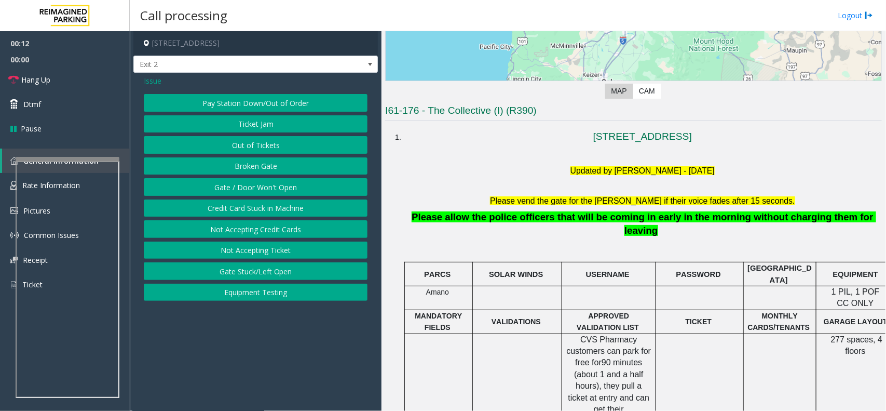
click at [265, 128] on button "Ticket Jam" at bounding box center [256, 124] width 224 height 18
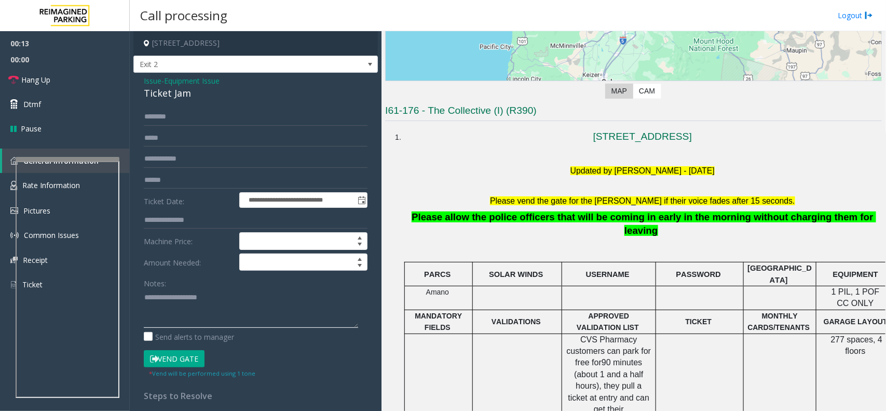
click at [195, 299] on textarea at bounding box center [251, 308] width 214 height 39
click at [178, 100] on div "Ticket Jam" at bounding box center [256, 93] width 224 height 14
copy div "Ticket Jam"
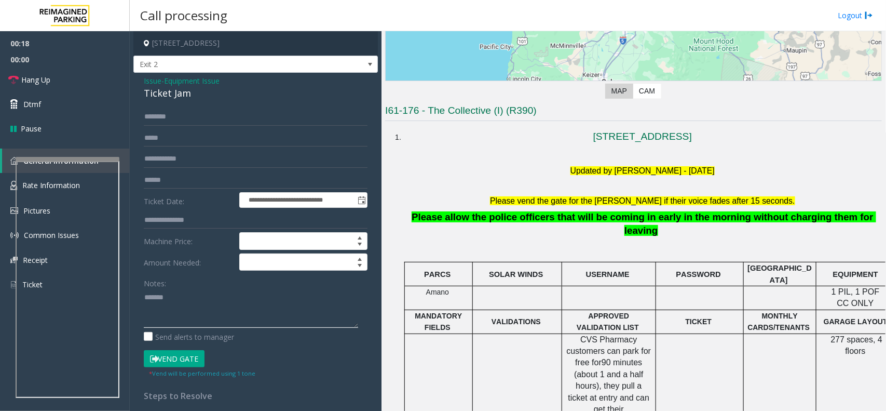
click at [185, 296] on textarea at bounding box center [251, 308] width 214 height 39
paste textarea "**********"
type textarea "**********"
click at [187, 120] on input "text" at bounding box center [256, 117] width 224 height 18
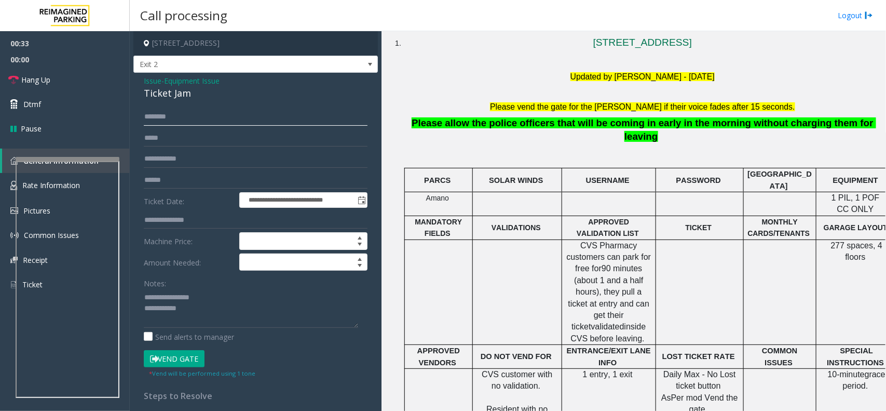
scroll to position [157, 0]
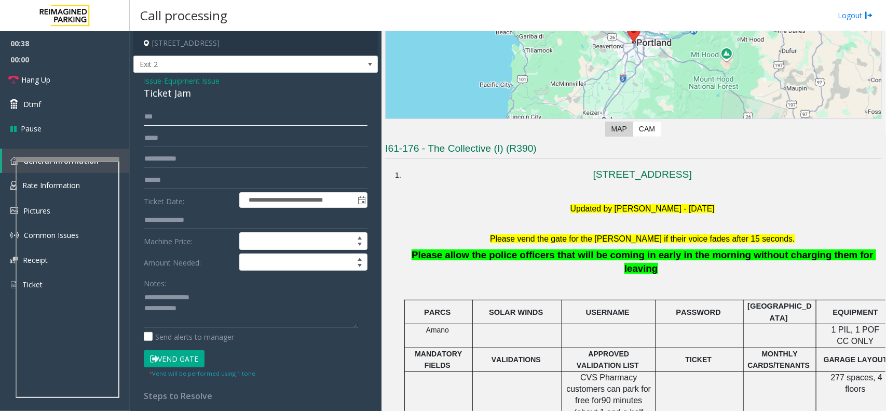
type input "***"
click at [216, 311] on textarea at bounding box center [251, 308] width 214 height 39
click at [192, 311] on small "* Vend will be performed using 1 tone" at bounding box center [202, 373] width 106 height 8
click at [188, 311] on button "Vend Gate" at bounding box center [174, 359] width 61 height 18
click at [201, 311] on textarea at bounding box center [251, 308] width 214 height 39
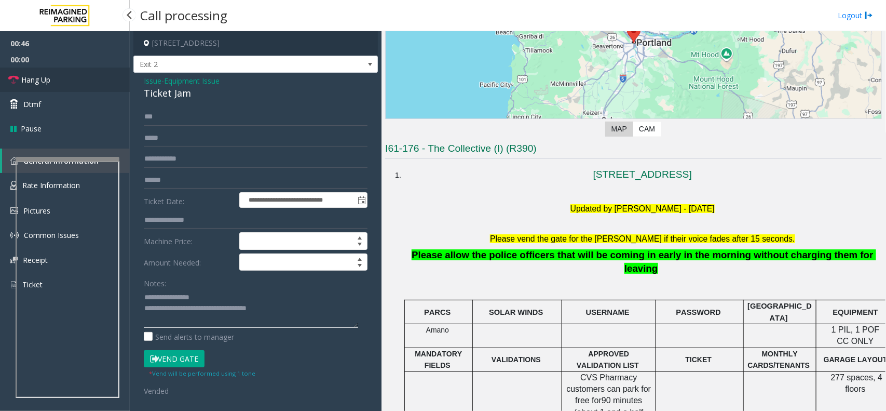
type textarea "**********"
click at [83, 82] on link "Hang Up" at bounding box center [65, 80] width 130 height 24
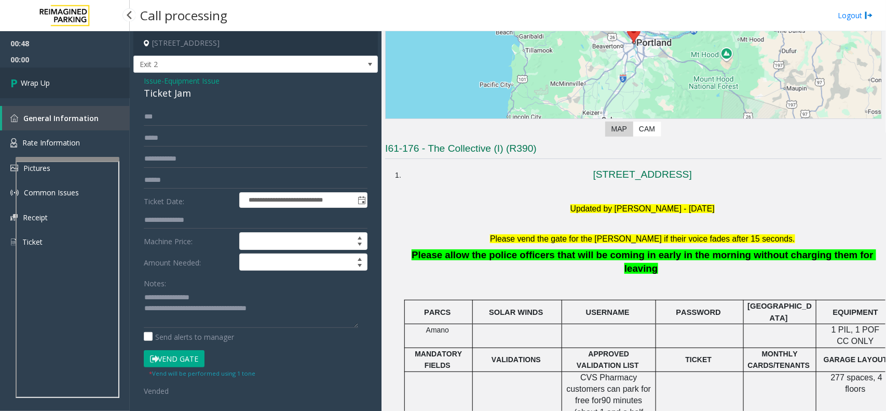
click at [83, 82] on link "Wrap Up" at bounding box center [65, 83] width 130 height 31
